Goal: Task Accomplishment & Management: Manage account settings

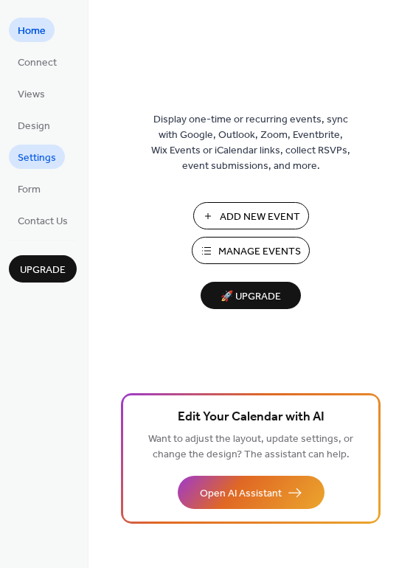
click at [34, 159] on span "Settings" at bounding box center [37, 157] width 38 height 15
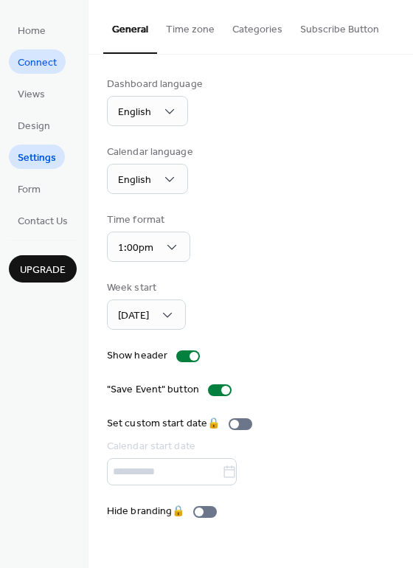
click at [39, 60] on span "Connect" at bounding box center [37, 62] width 39 height 15
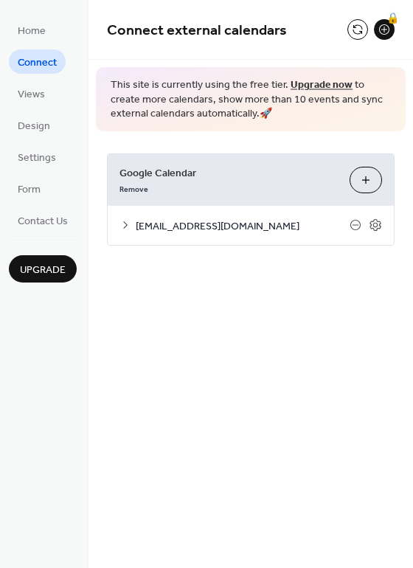
click at [218, 228] on span "[EMAIL_ADDRESS][DOMAIN_NAME]" at bounding box center [243, 225] width 214 height 15
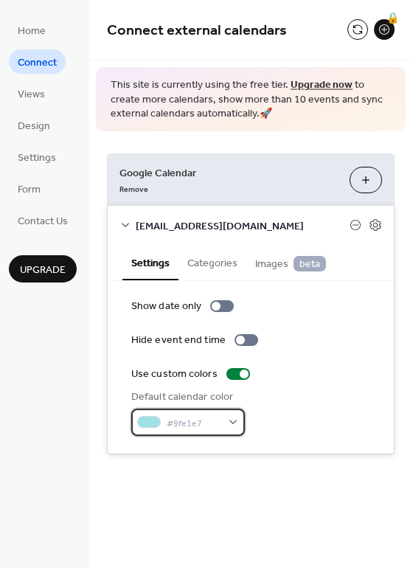
click at [217, 421] on span "#9fe1e7" at bounding box center [194, 422] width 55 height 15
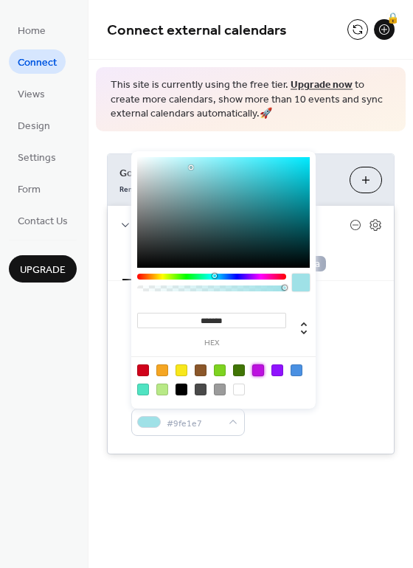
click at [258, 365] on div at bounding box center [258, 370] width 12 height 12
type input "*******"
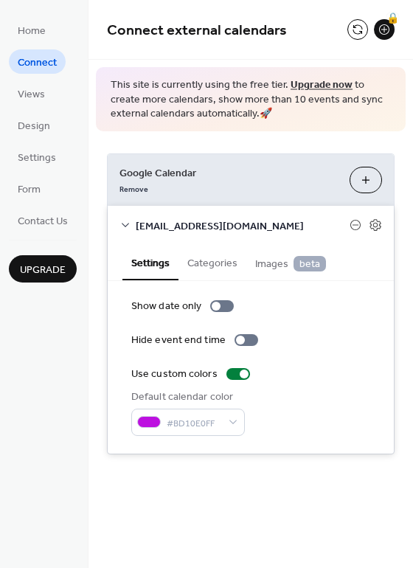
click at [353, 299] on div "Show date only" at bounding box center [250, 306] width 239 height 15
click at [229, 226] on span "[EMAIL_ADDRESS][DOMAIN_NAME]" at bounding box center [243, 225] width 214 height 15
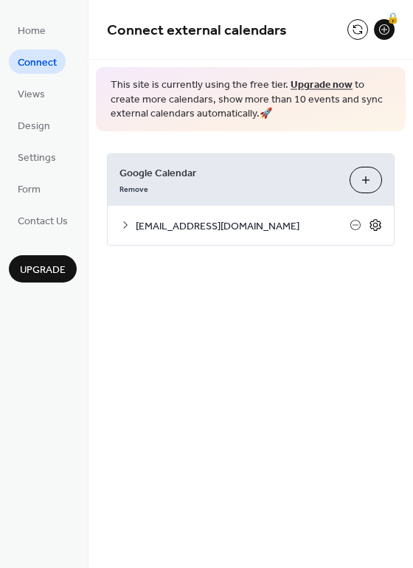
click at [373, 221] on icon at bounding box center [375, 224] width 13 height 13
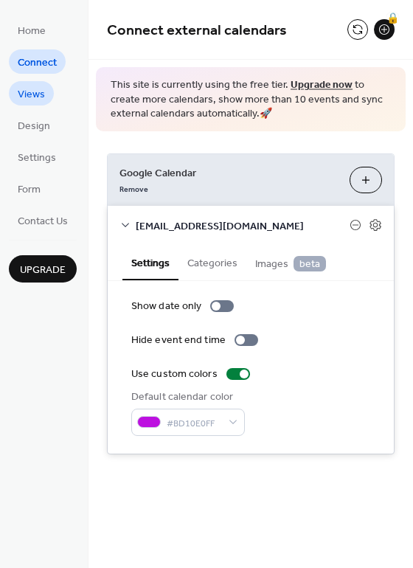
click at [37, 93] on span "Views" at bounding box center [31, 94] width 27 height 15
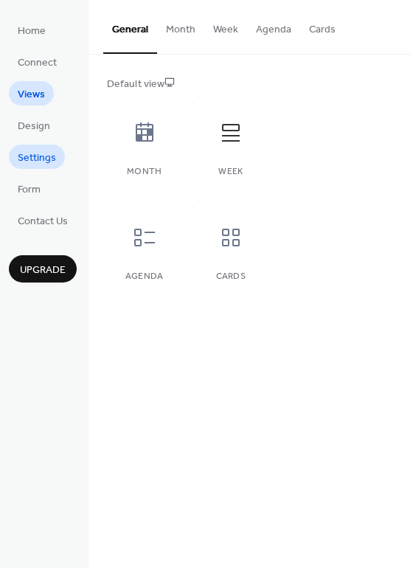
click at [41, 155] on span "Settings" at bounding box center [37, 157] width 38 height 15
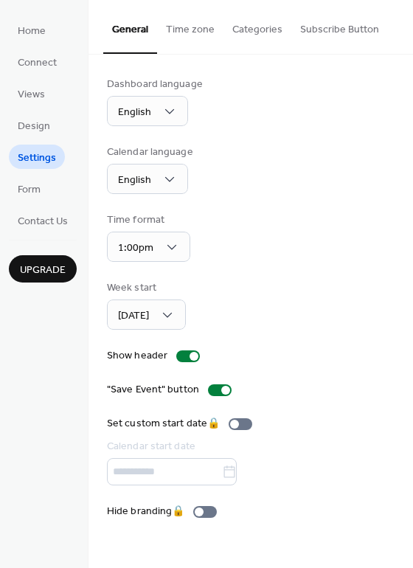
click at [248, 27] on button "Categories" at bounding box center [258, 26] width 68 height 52
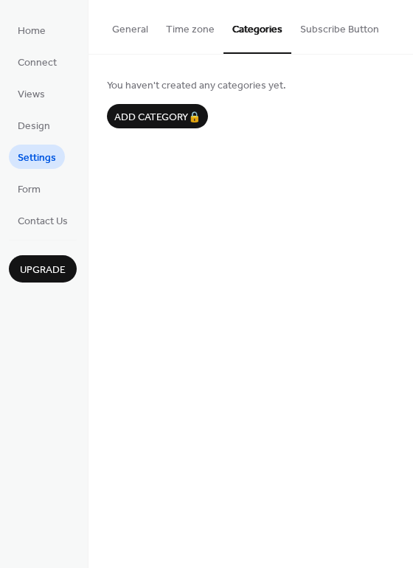
click at [322, 31] on button "Subscribe Button" at bounding box center [339, 26] width 97 height 52
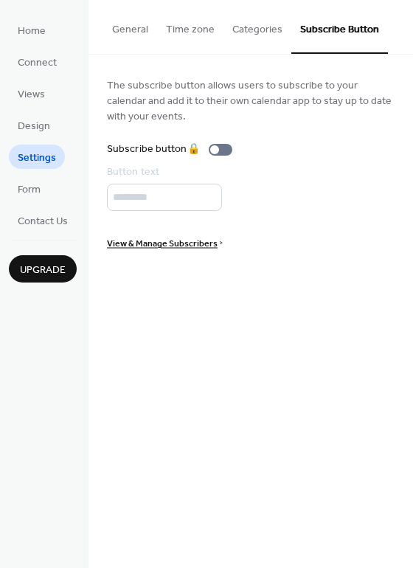
click at [121, 34] on button "General" at bounding box center [130, 26] width 54 height 52
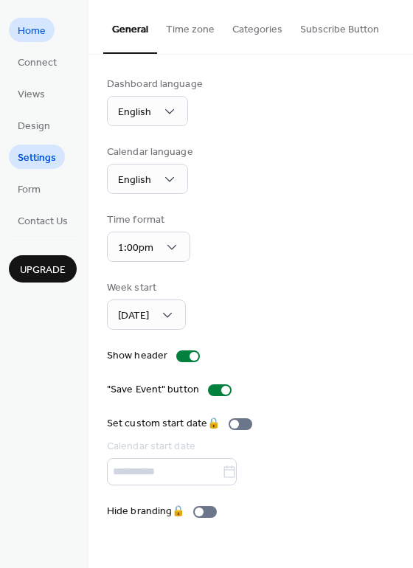
click at [38, 31] on span "Home" at bounding box center [32, 31] width 28 height 15
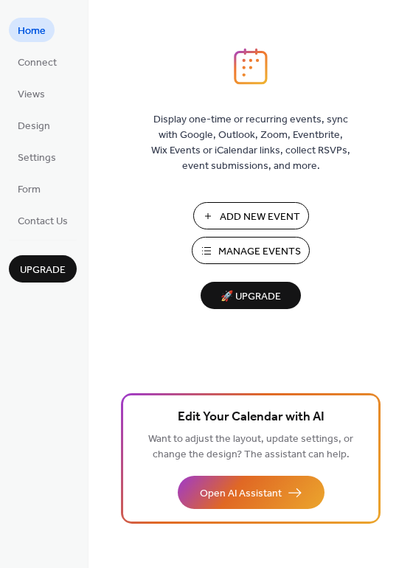
click at [280, 254] on span "Manage Events" at bounding box center [259, 251] width 83 height 15
